Goal: Task Accomplishment & Management: Use online tool/utility

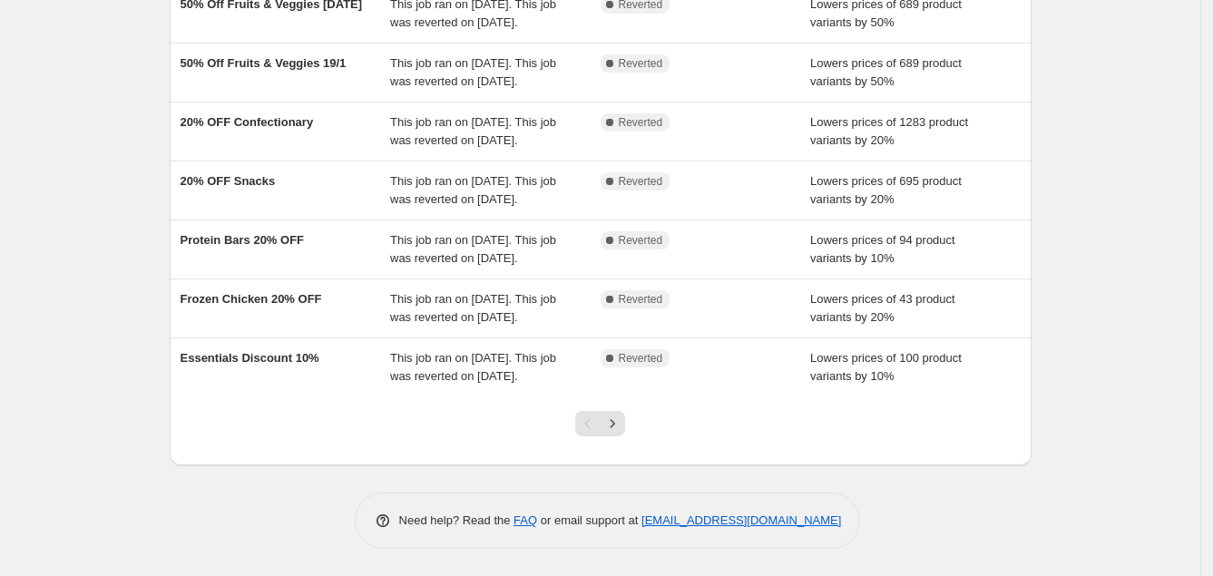
scroll to position [519, 0]
click at [616, 427] on icon "Next" at bounding box center [612, 424] width 18 height 18
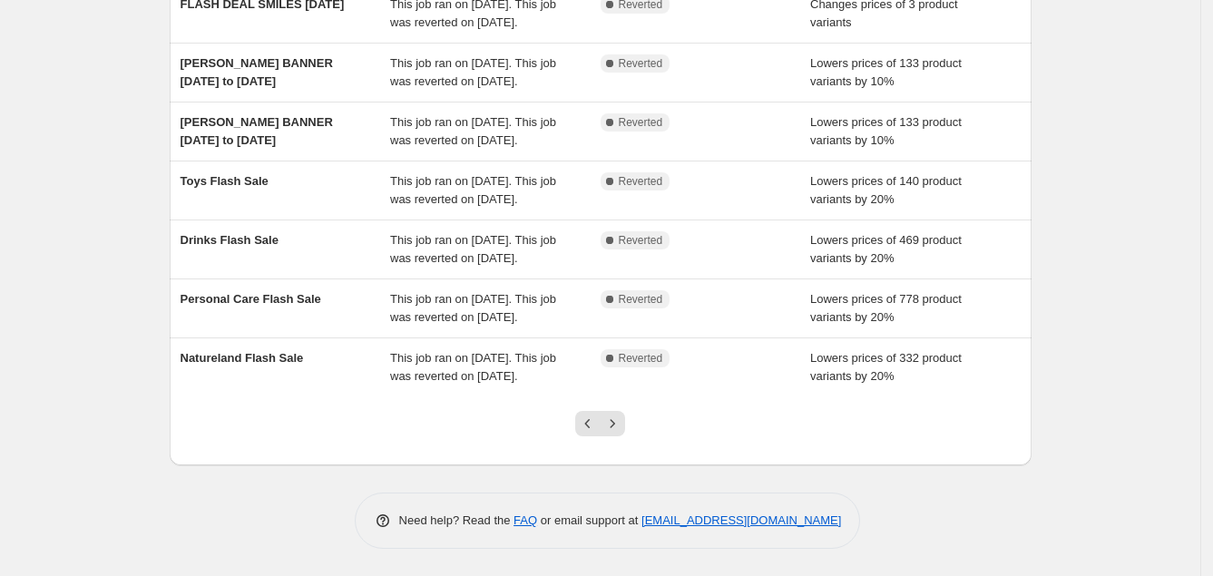
scroll to position [446, 0]
click at [625, 420] on button "Next" at bounding box center [612, 423] width 25 height 25
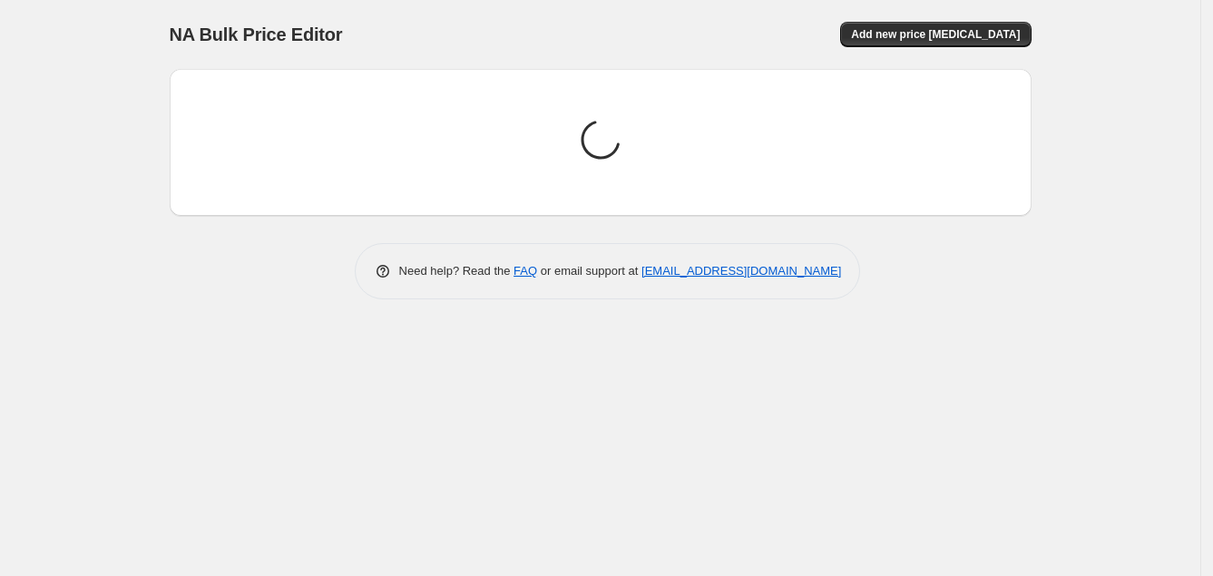
scroll to position [0, 0]
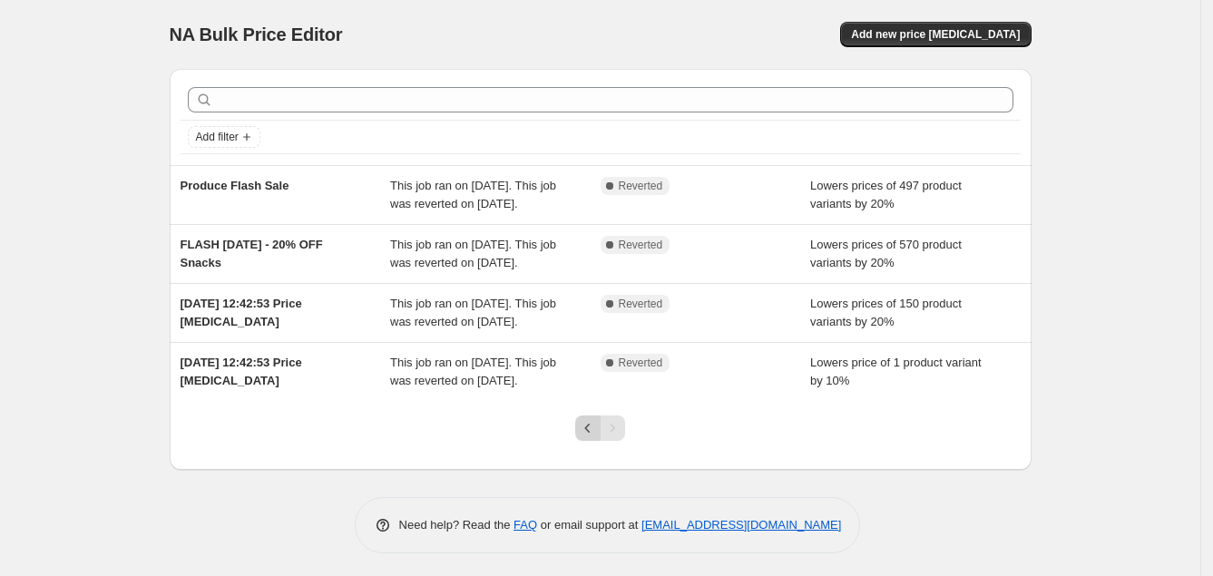
click at [591, 437] on icon "Previous" at bounding box center [588, 428] width 18 height 18
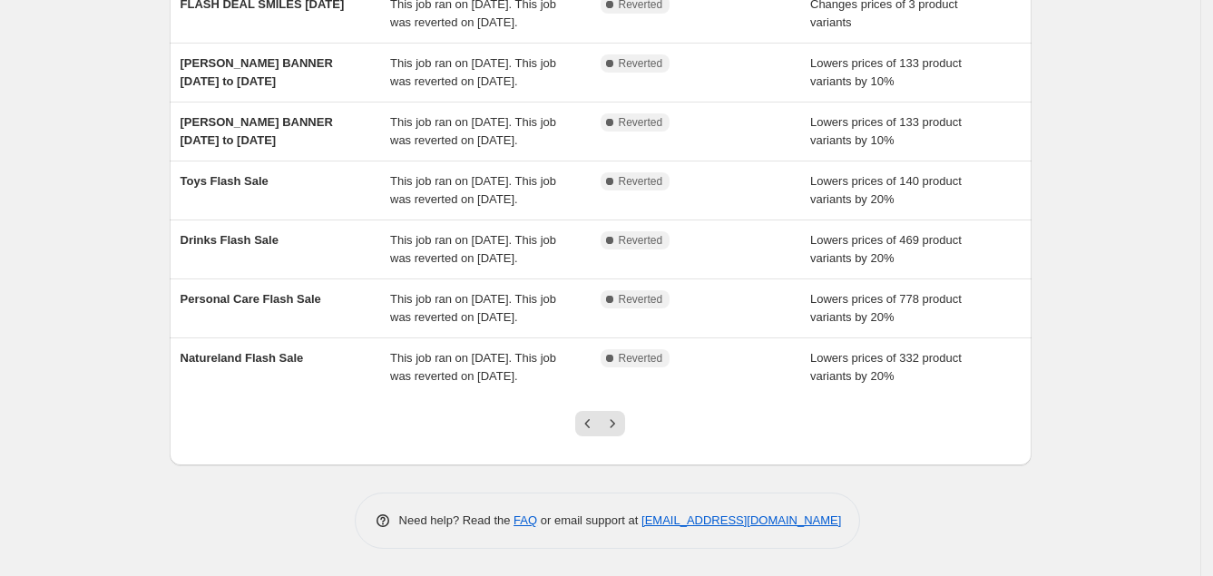
scroll to position [435, 0]
click at [588, 433] on icon "Previous" at bounding box center [588, 424] width 18 height 18
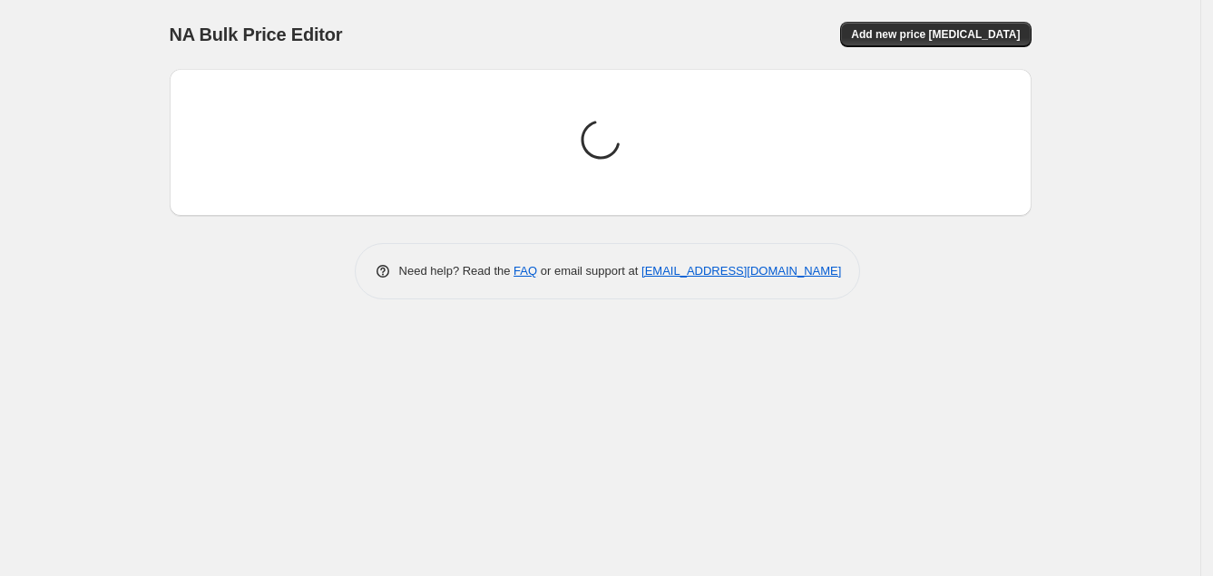
scroll to position [0, 0]
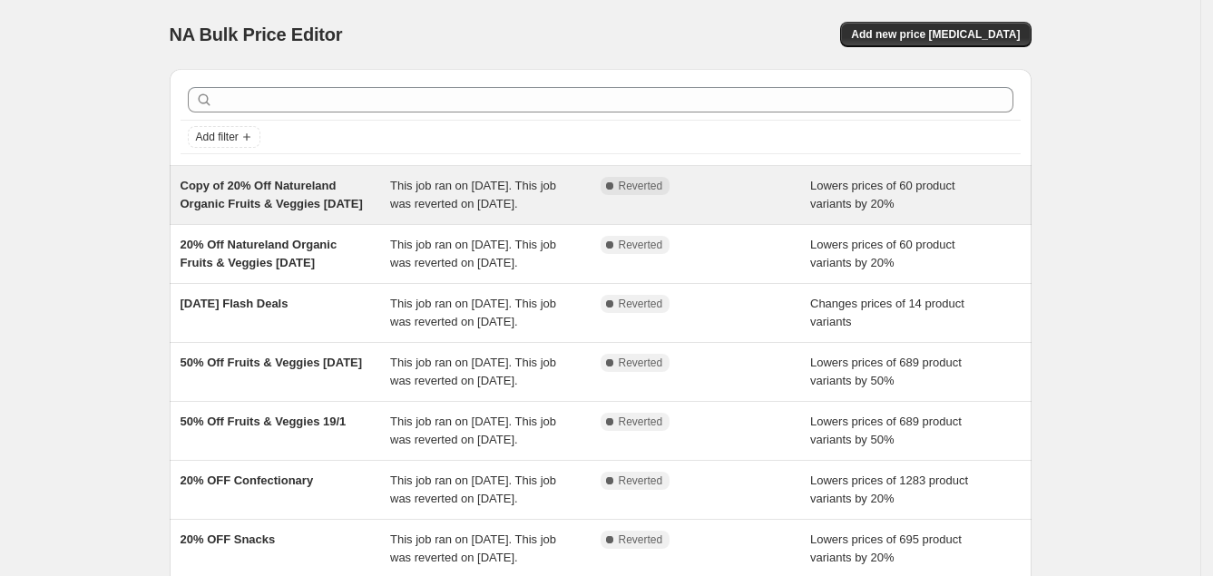
click at [861, 191] on span "Lowers prices of 60 product variants by 20%" at bounding box center [882, 195] width 145 height 32
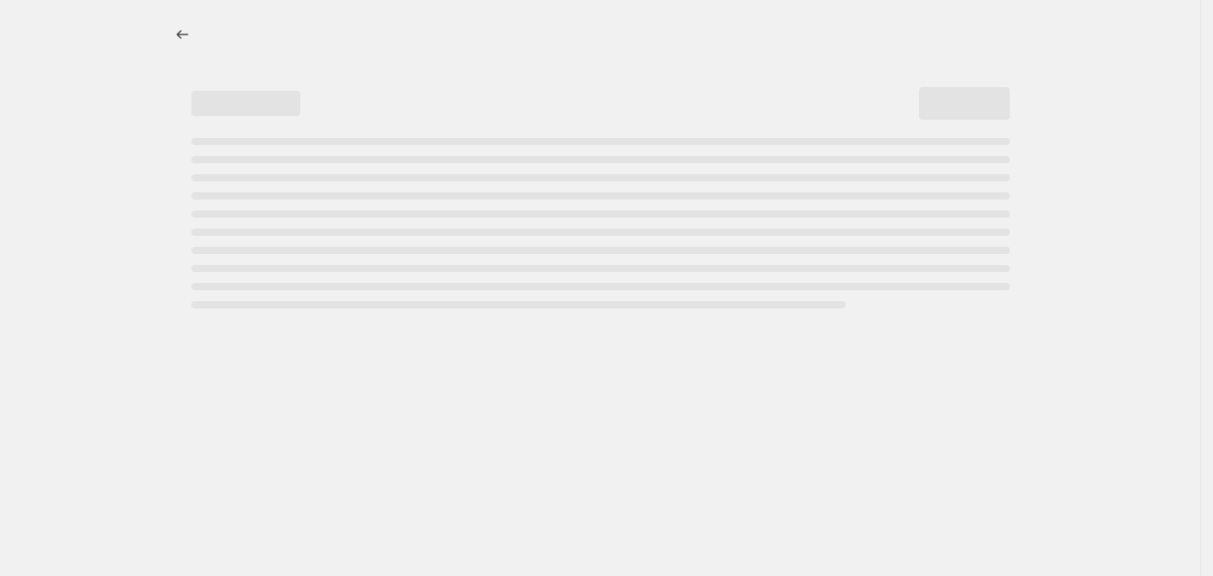
select select "percentage"
select select "collection"
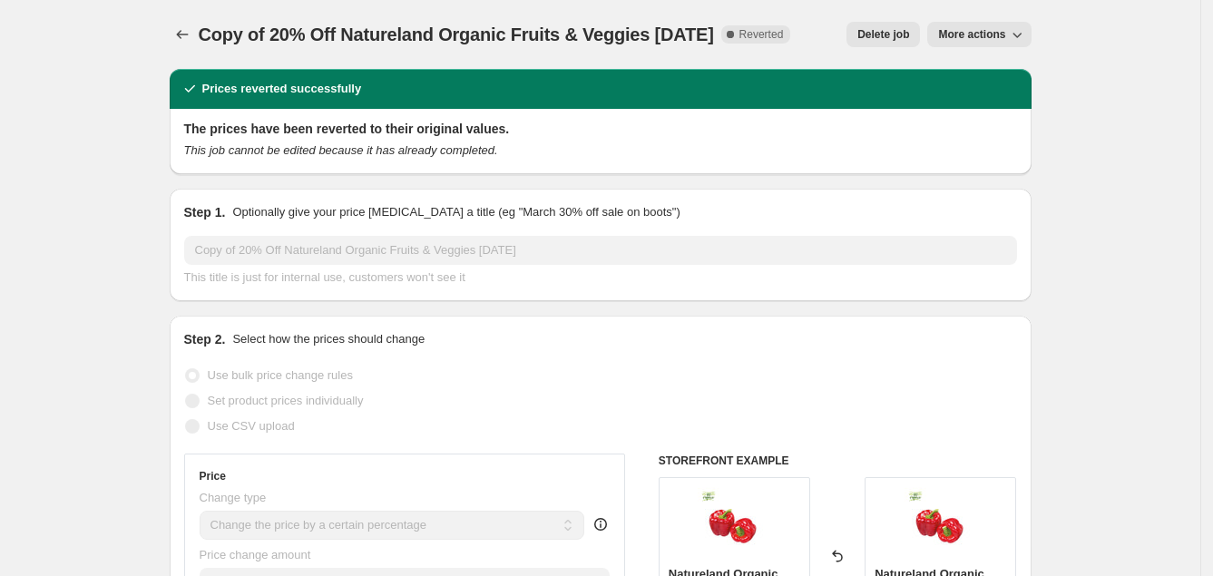
click at [991, 34] on span "More actions" at bounding box center [971, 34] width 67 height 15
click at [983, 66] on span "Copy to new job" at bounding box center [989, 71] width 84 height 14
select select "percentage"
select select "collection"
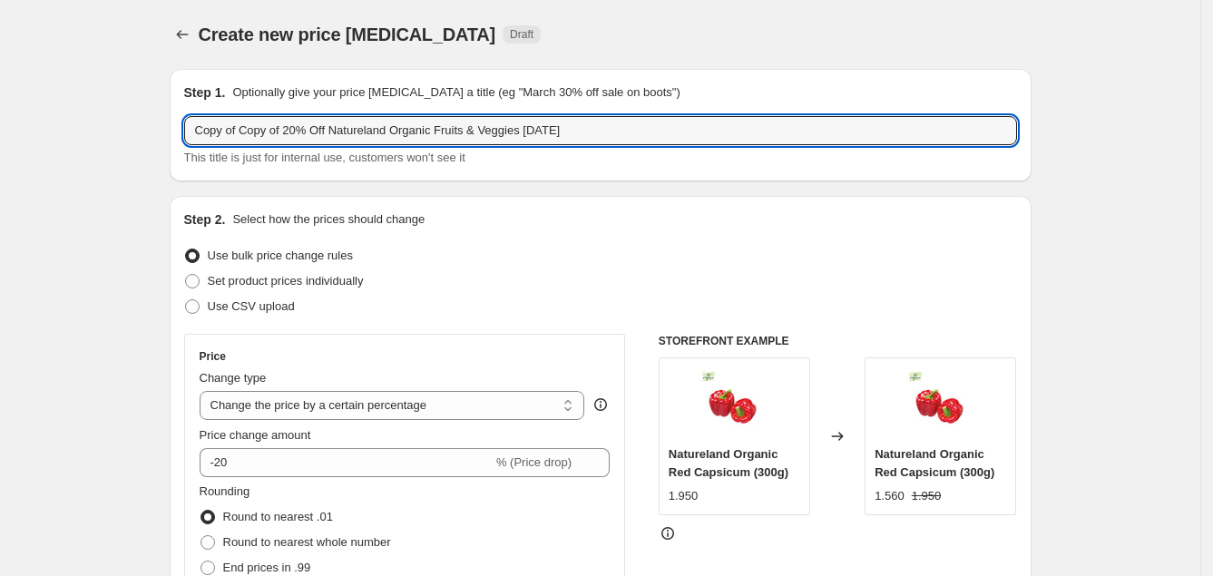
drag, startPoint x: 524, startPoint y: 133, endPoint x: 50, endPoint y: 148, distance: 474.7
click at [334, 126] on input "CHUPA CHUPS 10% OFF [DATE]" at bounding box center [600, 130] width 833 height 29
click at [353, 130] on input "CHUPA CHUPS 10% OFF [DATE]" at bounding box center [600, 130] width 833 height 29
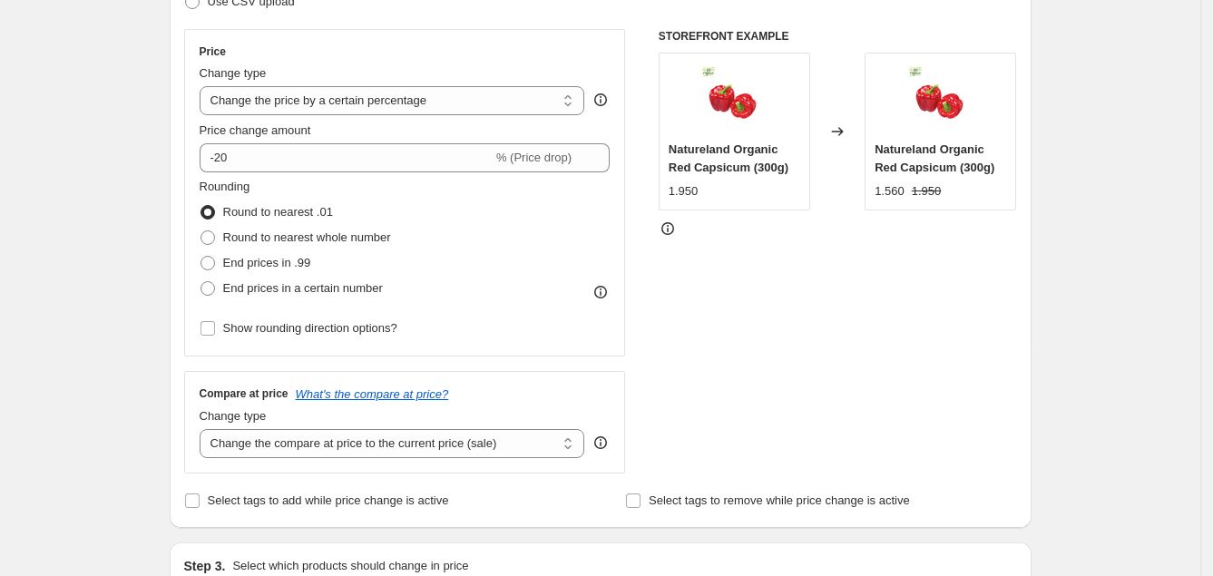
scroll to position [299, 0]
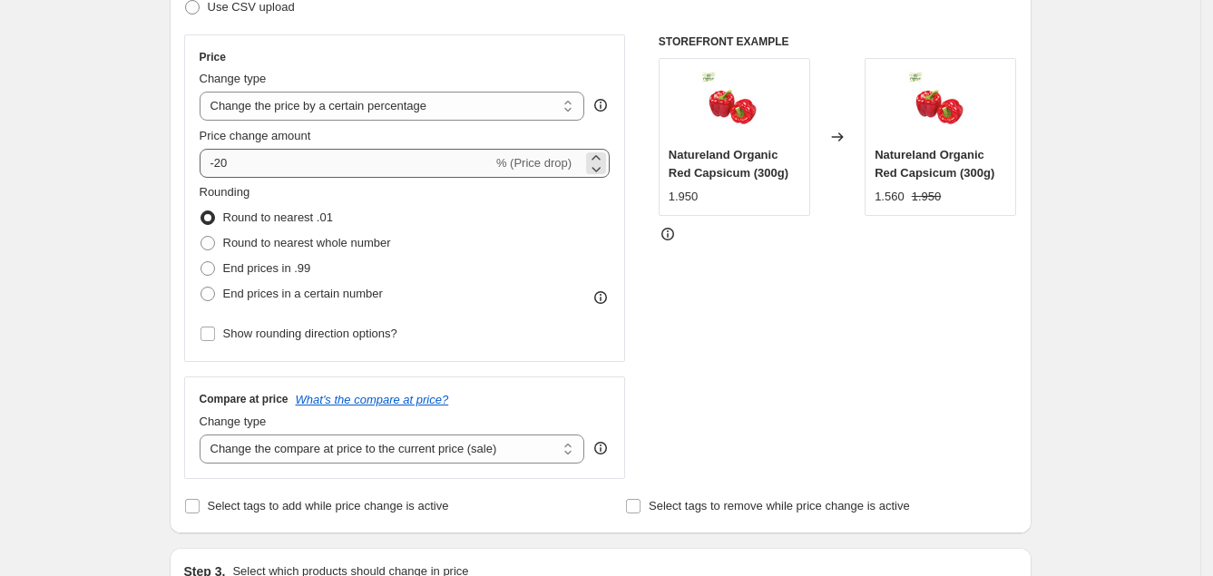
type input "CHUPA CHUPS 10% OFF [DATE]"
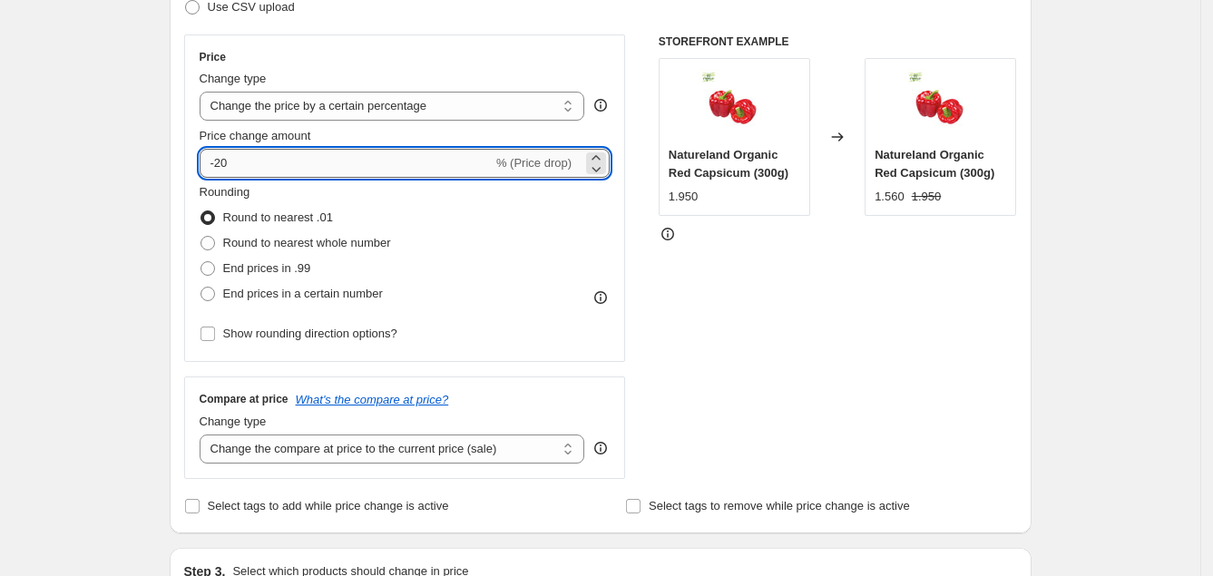
click at [293, 169] on input "-20" at bounding box center [346, 163] width 293 height 29
type input "-2"
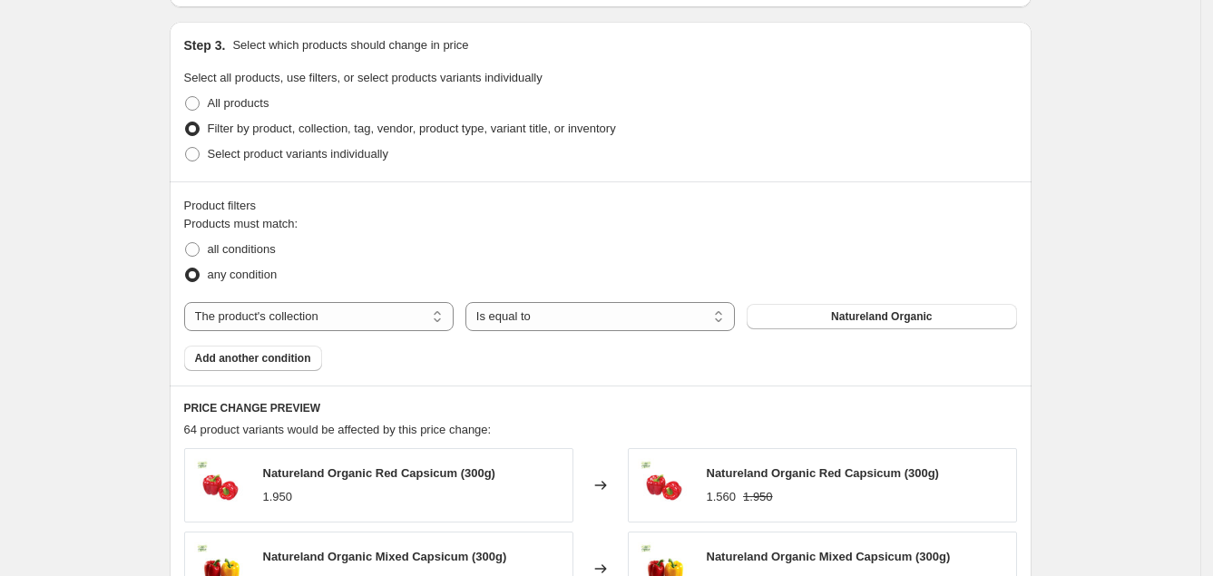
scroll to position [834, 0]
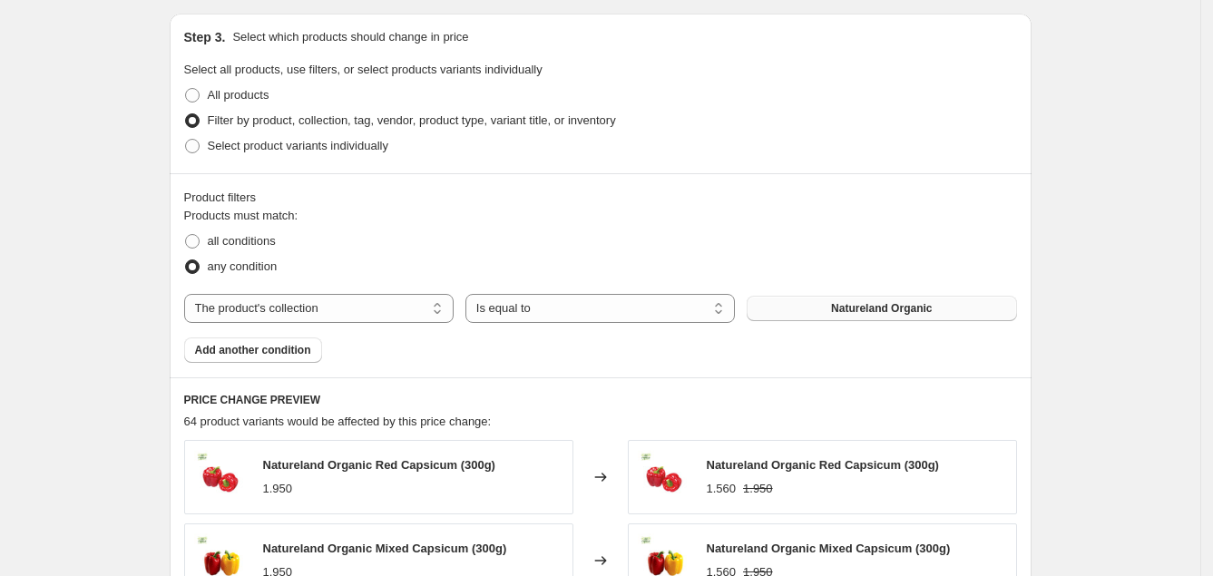
type input "-10"
click at [951, 311] on button "Natureland Organic" at bounding box center [881, 308] width 269 height 25
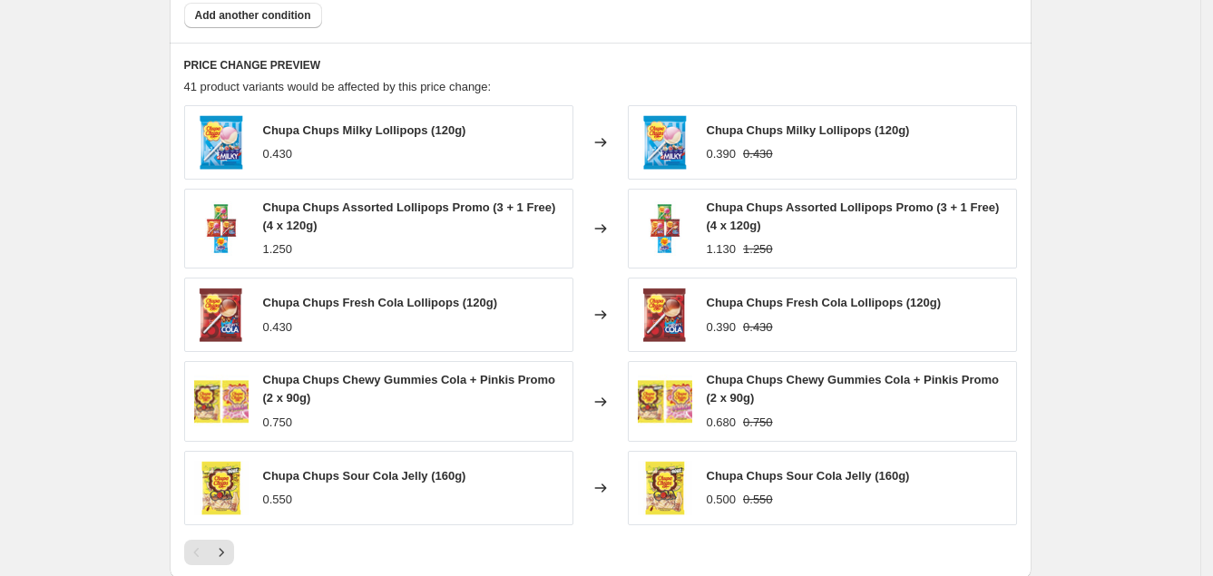
scroll to position [1451, 0]
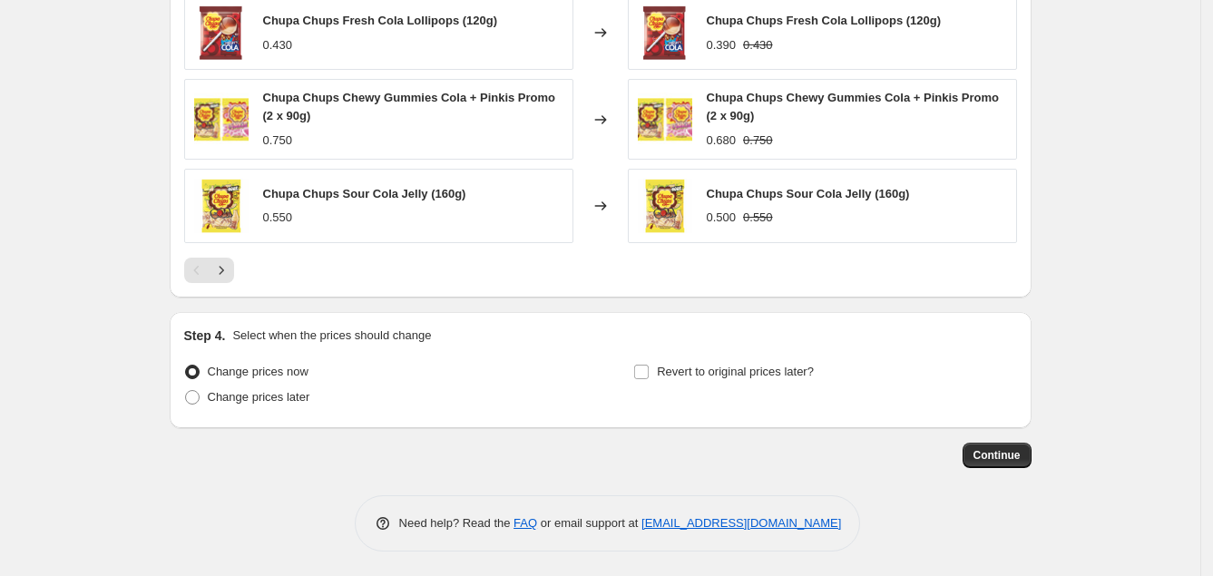
click at [199, 368] on span at bounding box center [192, 372] width 15 height 15
click at [186, 366] on input "Change prices now" at bounding box center [185, 365] width 1 height 1
click at [656, 368] on label "Revert to original prices later?" at bounding box center [723, 371] width 181 height 25
click at [649, 368] on input "Revert to original prices later?" at bounding box center [641, 372] width 15 height 15
checkbox input "true"
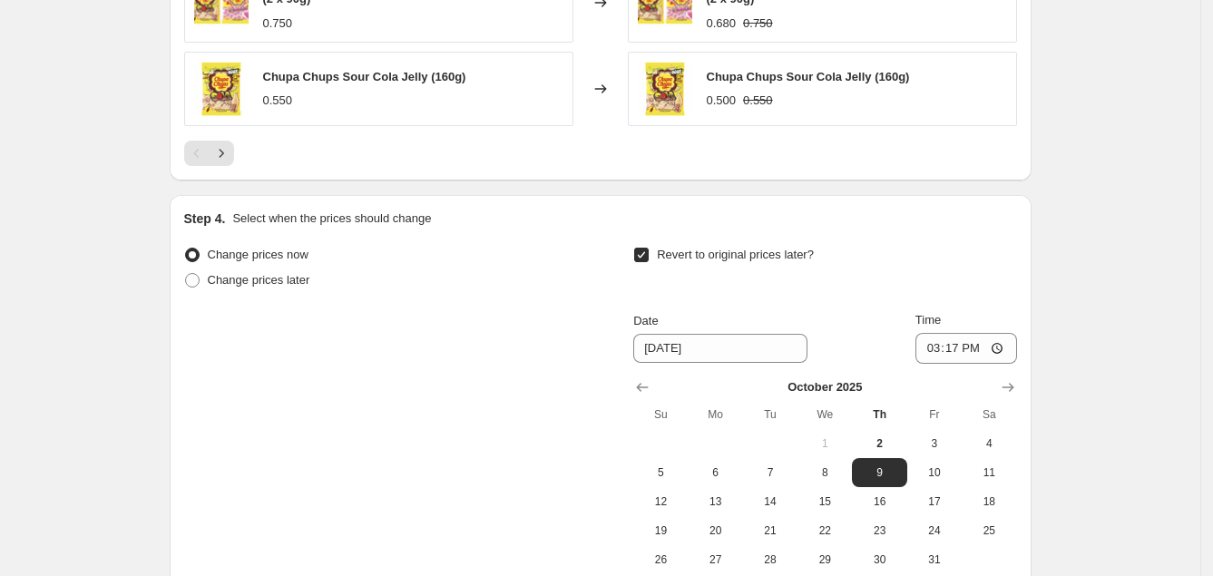
scroll to position [1610, 0]
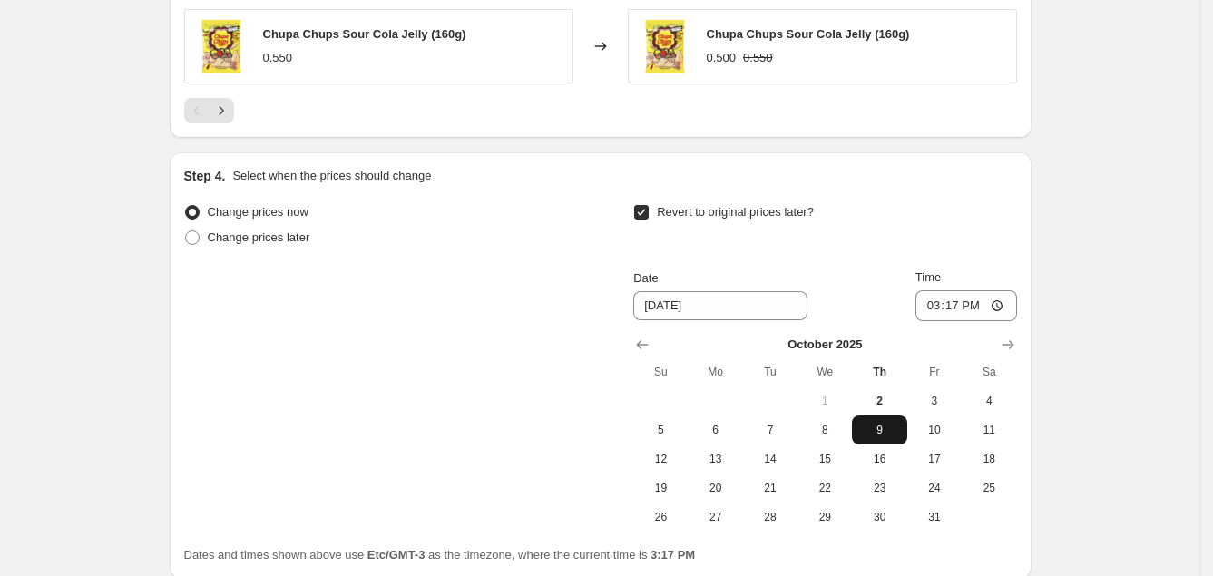
click at [897, 431] on span "9" at bounding box center [879, 430] width 40 height 15
click at [961, 304] on input "15:17" at bounding box center [966, 305] width 102 height 31
type input "15:30"
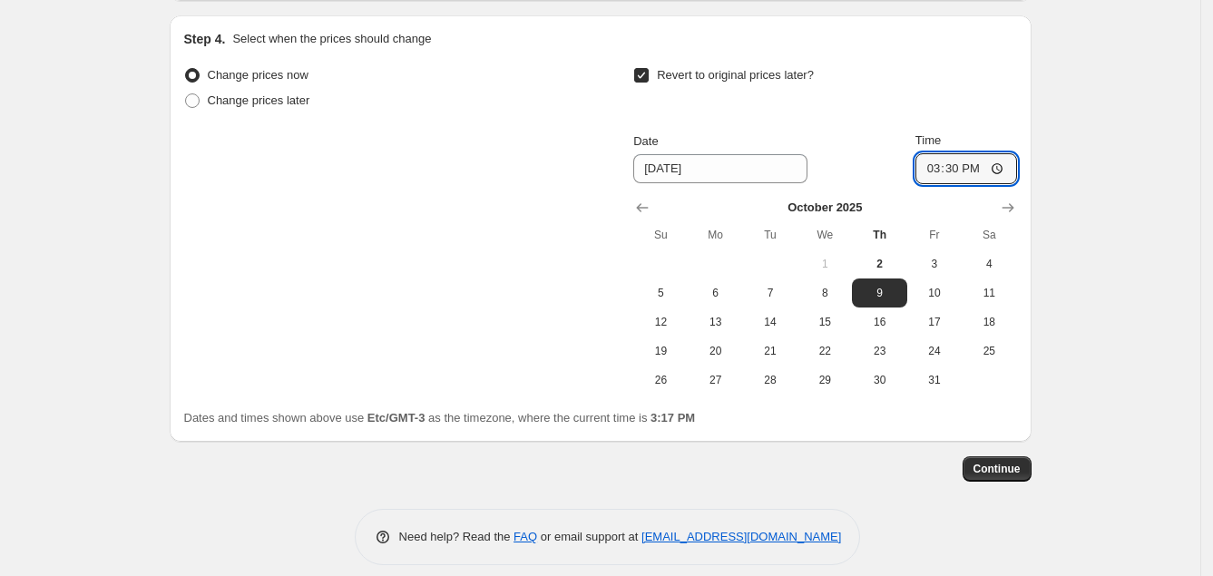
scroll to position [1761, 0]
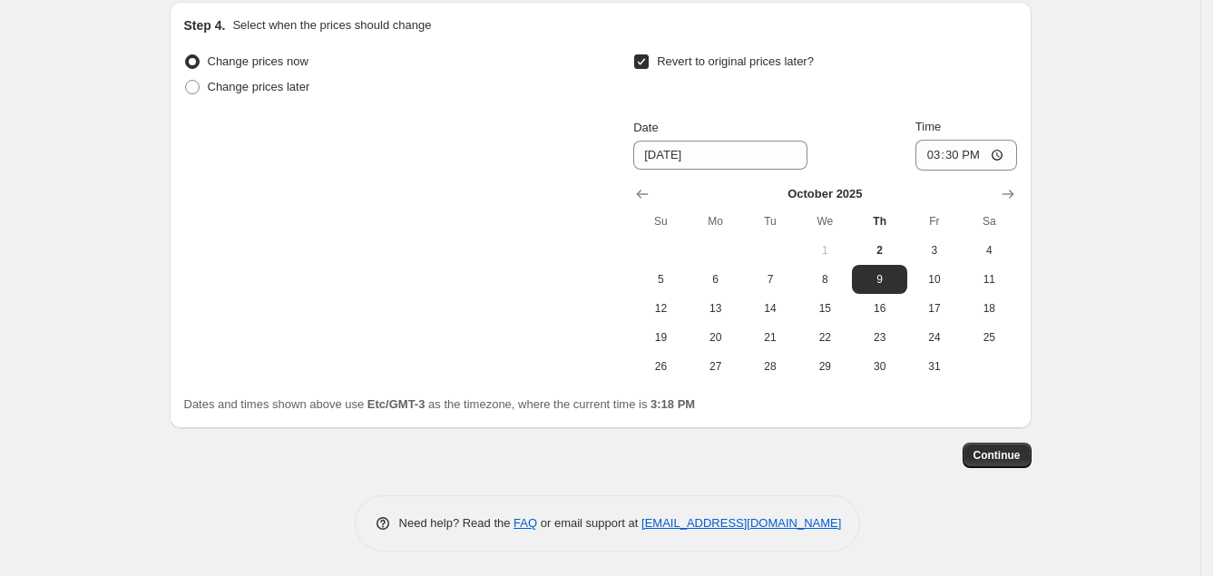
click at [247, 57] on span "Change prices now" at bounding box center [258, 61] width 101 height 14
click at [186, 55] on input "Change prices now" at bounding box center [185, 54] width 1 height 1
click at [1021, 455] on span "Continue" at bounding box center [996, 455] width 47 height 15
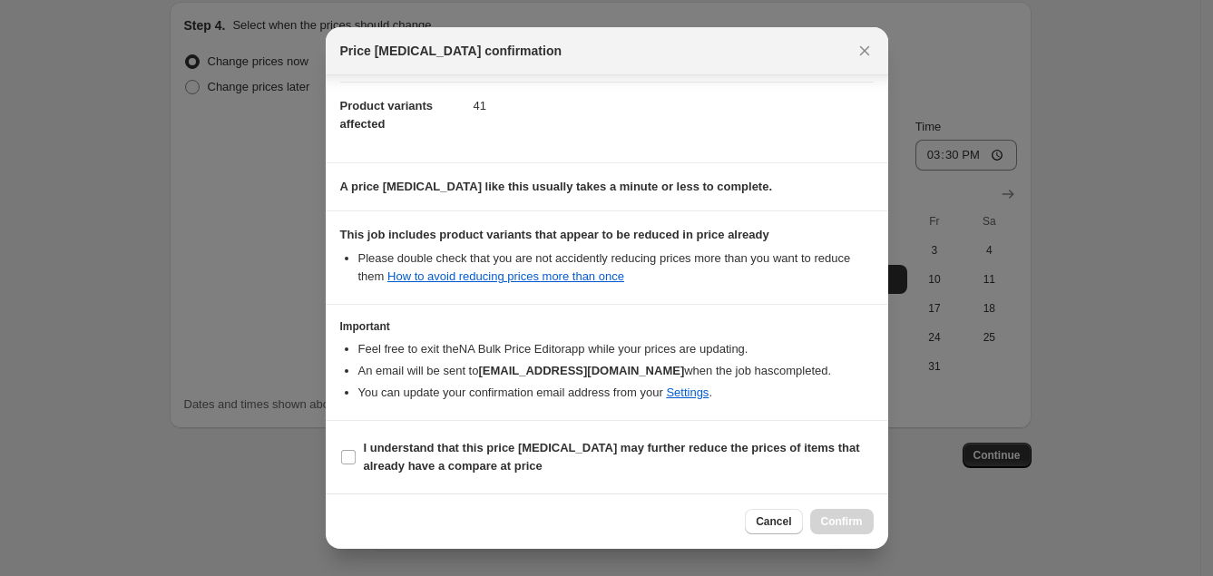
scroll to position [204, 0]
click at [348, 460] on input "I understand that this price [MEDICAL_DATA] may further reduce the prices of it…" at bounding box center [348, 457] width 15 height 15
checkbox input "true"
click at [826, 519] on span "Confirm" at bounding box center [842, 521] width 42 height 15
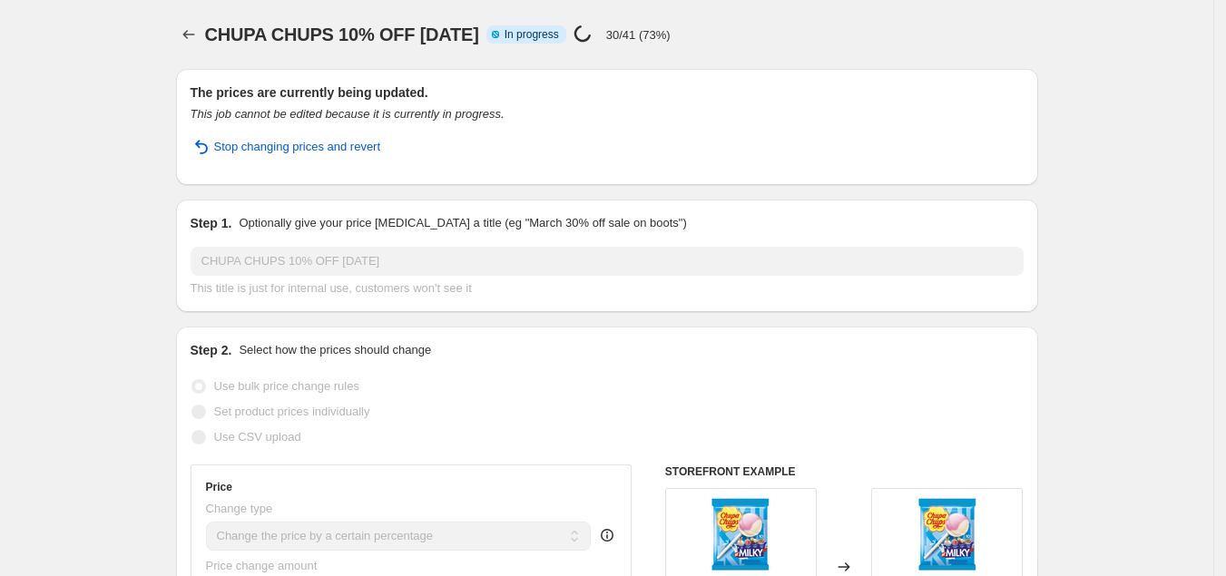
select select "percentage"
select select "collection"
